Goal: Task Accomplishment & Management: Manage account settings

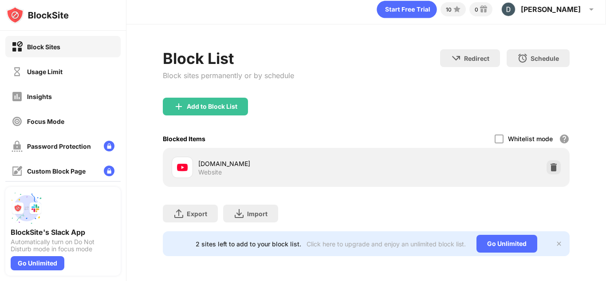
scroll to position [13, 0]
click at [90, 65] on div "Usage Limit" at bounding box center [62, 71] width 115 height 21
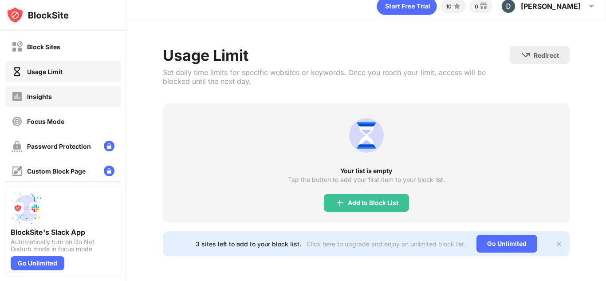
click at [80, 102] on div "Insights" at bounding box center [62, 96] width 115 height 21
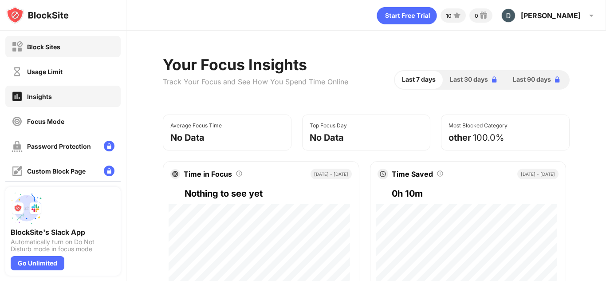
click at [61, 45] on div "Block Sites" at bounding box center [62, 46] width 115 height 21
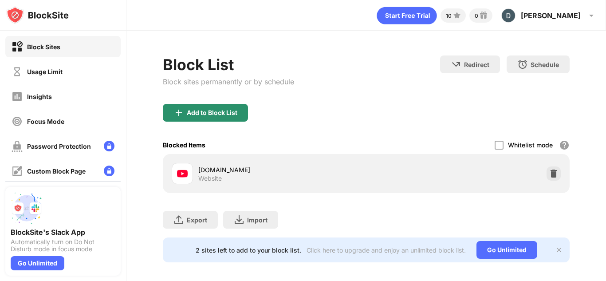
click at [206, 115] on div "Add to Block List" at bounding box center [212, 112] width 51 height 7
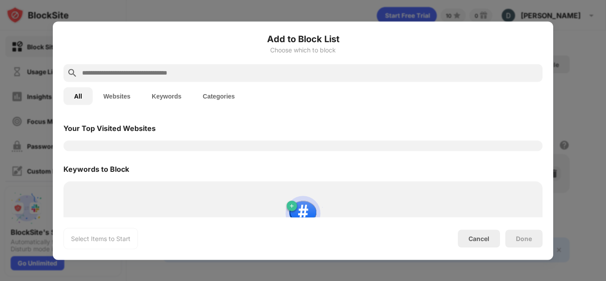
scroll to position [275, 0]
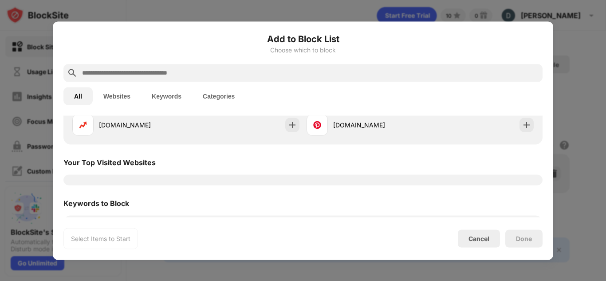
drag, startPoint x: 154, startPoint y: 174, endPoint x: 190, endPoint y: 186, distance: 36.9
click at [181, 186] on div "Categories to Block 🔞 Adult 💬 Social 🗞 News 🏀 Sports 🃏 Gambling 🛍 Shopping Webs…" at bounding box center [302, 73] width 479 height 465
click at [162, 96] on button "Keywords" at bounding box center [166, 96] width 51 height 18
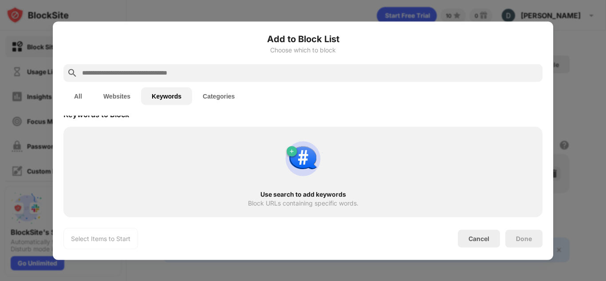
scroll to position [0, 0]
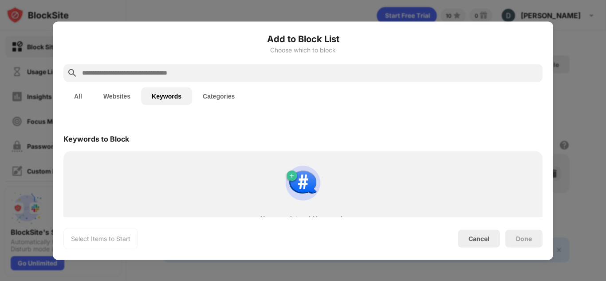
click at [103, 94] on button "Websites" at bounding box center [117, 96] width 48 height 18
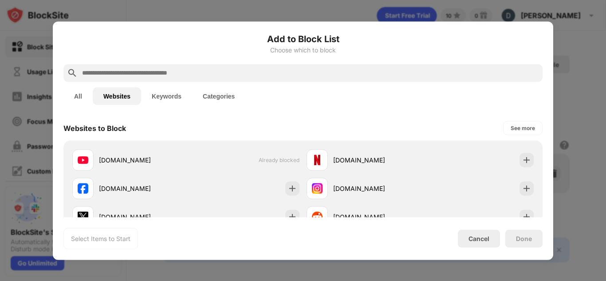
click at [198, 105] on div "All Websites Keywords Categories" at bounding box center [302, 96] width 479 height 28
click at [208, 100] on button "Categories" at bounding box center [218, 96] width 53 height 18
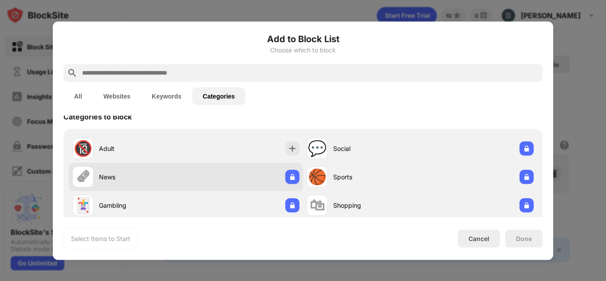
scroll to position [30, 0]
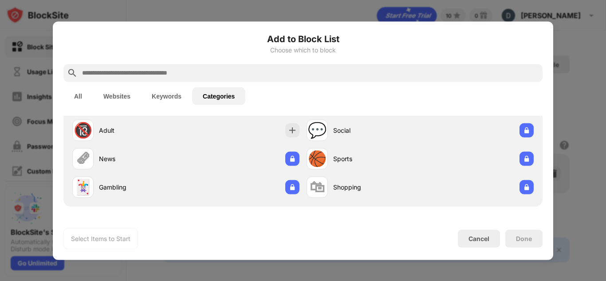
click at [84, 95] on button "All" at bounding box center [77, 96] width 29 height 18
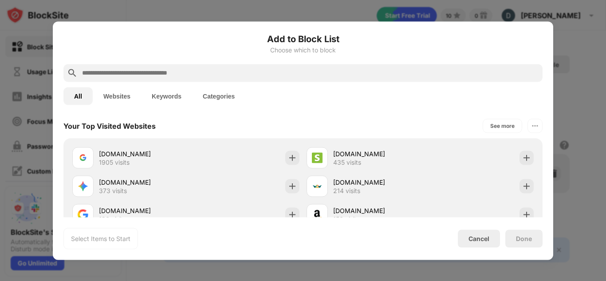
scroll to position [311, 0]
click at [496, 239] on div "Cancel" at bounding box center [479, 239] width 42 height 18
